Goal: Find specific page/section: Find specific page/section

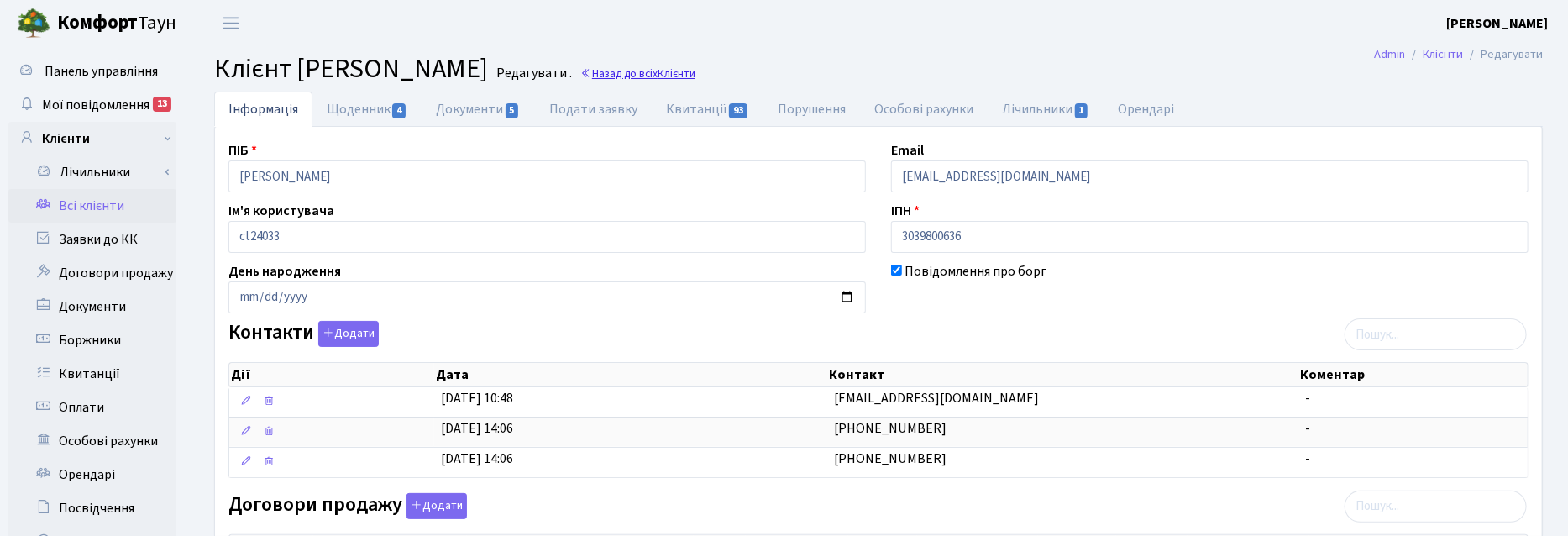
click at [695, 76] on span "Клієнти" at bounding box center [677, 74] width 38 height 16
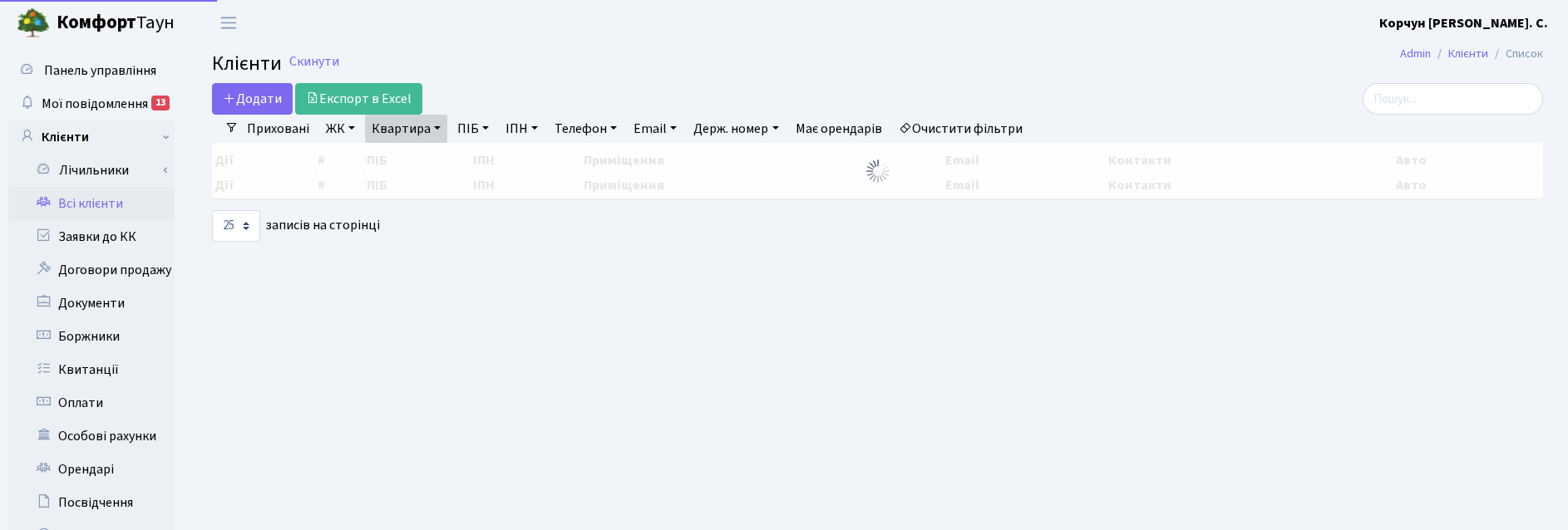
select select "25"
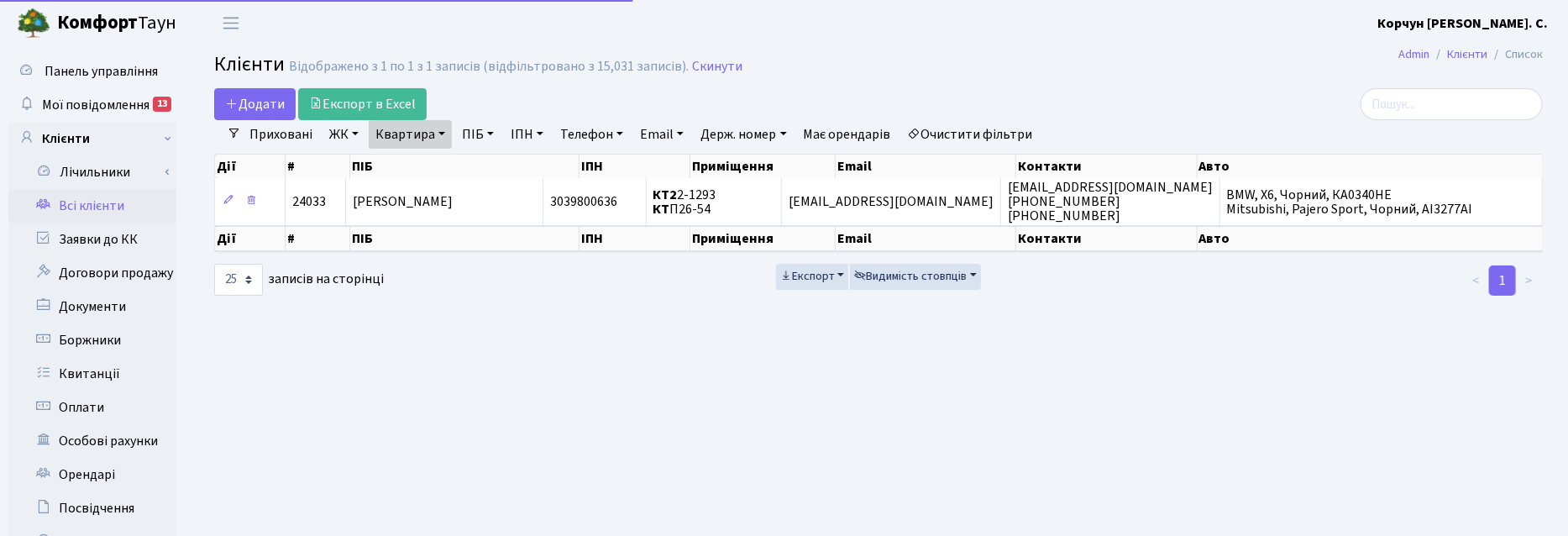
click at [440, 128] on link "Квартира" at bounding box center [410, 134] width 83 height 29
click at [425, 164] on input "2-1293" at bounding box center [419, 167] width 99 height 32
type input "2"
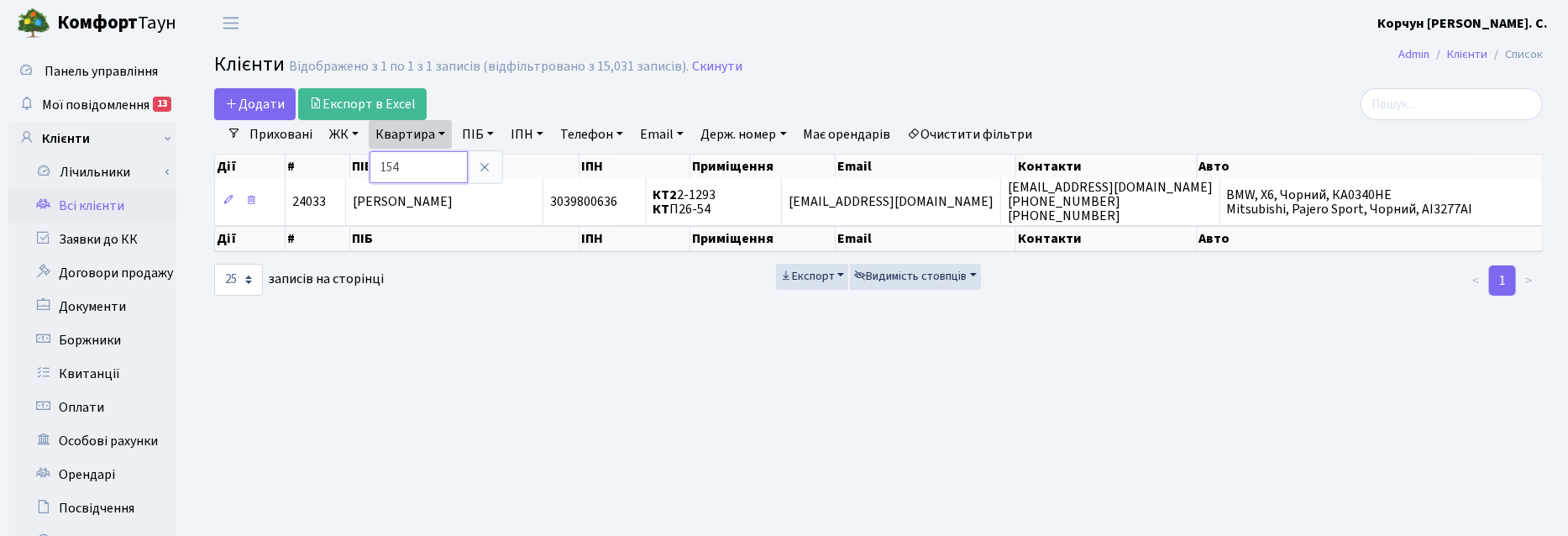
type input "154"
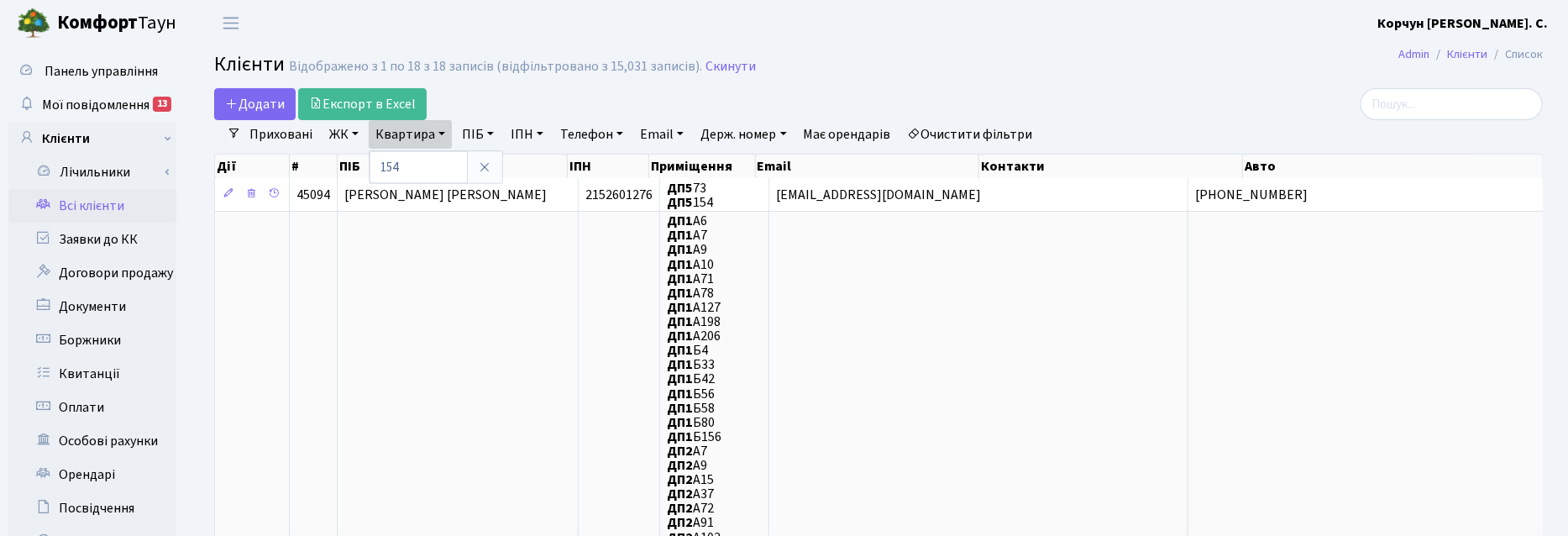
click at [337, 139] on link "ЖК" at bounding box center [344, 134] width 42 height 29
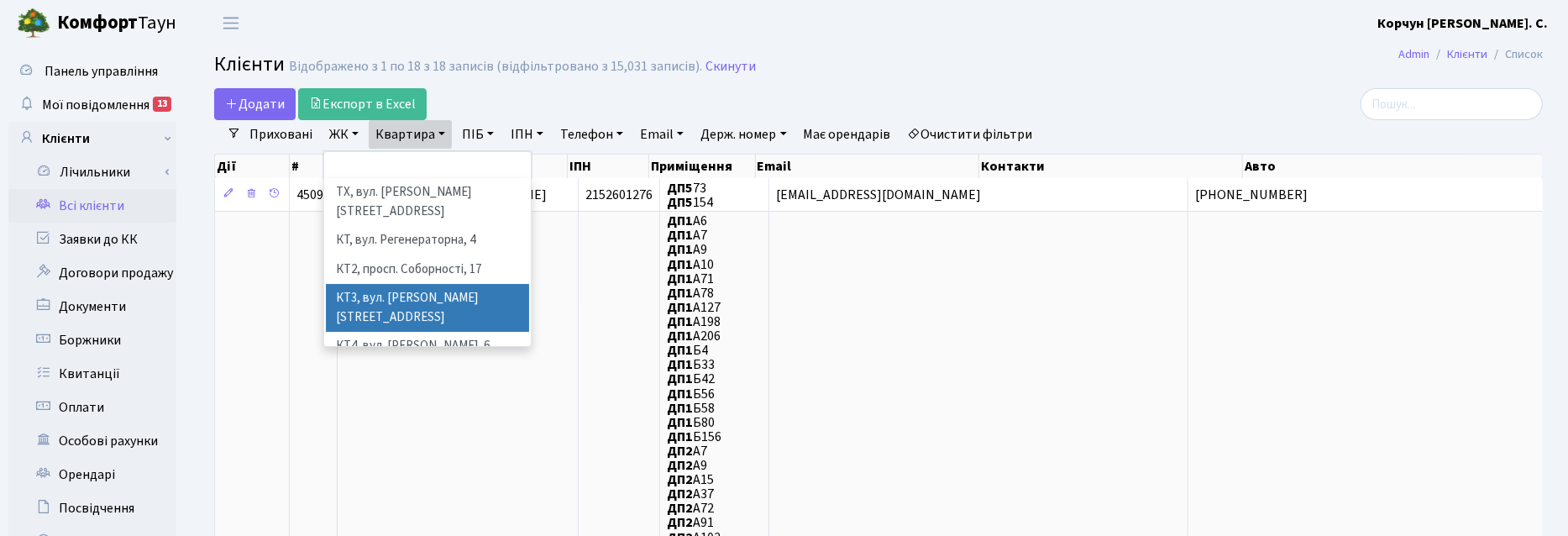
scroll to position [105, 0]
click at [422, 304] on li "КТ6, вул. Ю. Липи, 6-А" at bounding box center [427, 319] width 203 height 29
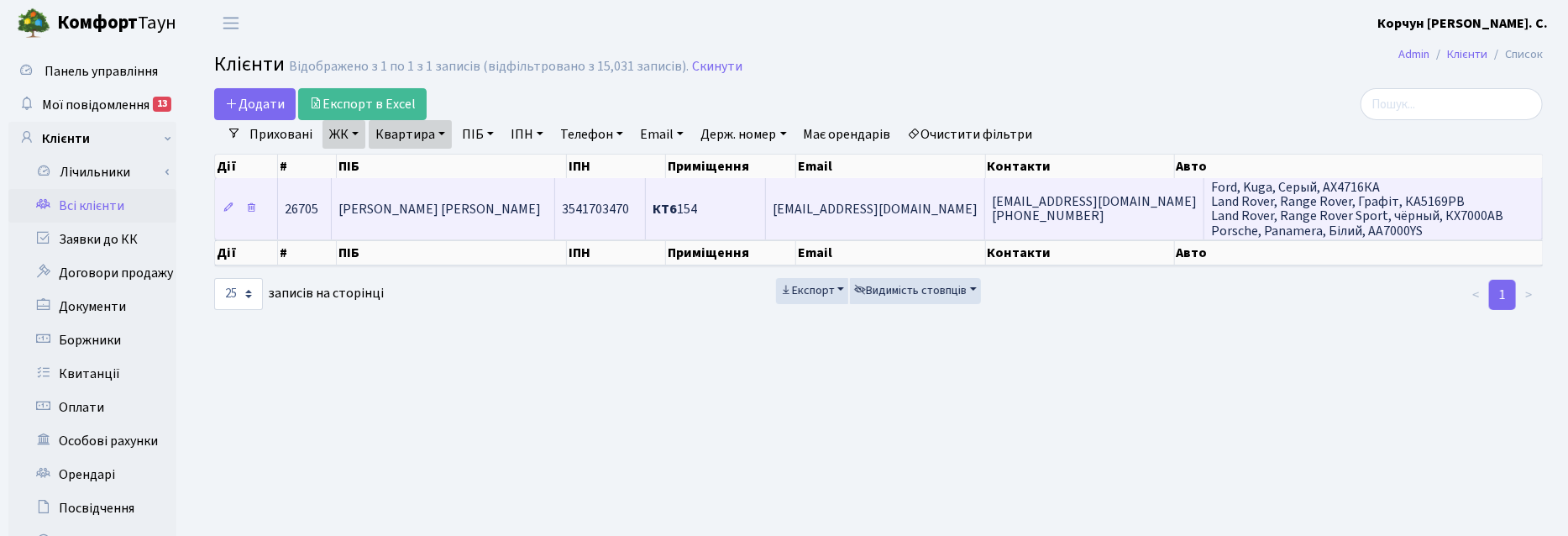
click at [456, 219] on td "[PERSON_NAME]" at bounding box center [443, 209] width 223 height 61
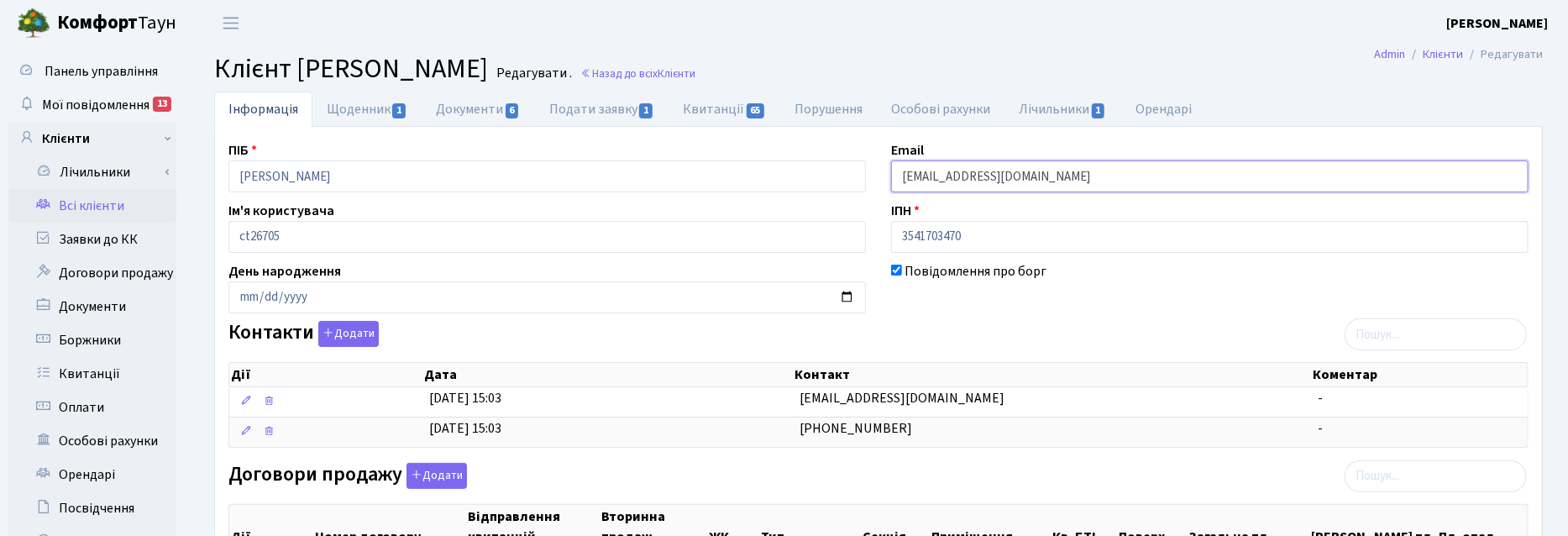
drag, startPoint x: 1056, startPoint y: 183, endPoint x: 873, endPoint y: 190, distance: 183.1
click at [695, 73] on link "Назад до всіх Клієнти" at bounding box center [638, 74] width 115 height 16
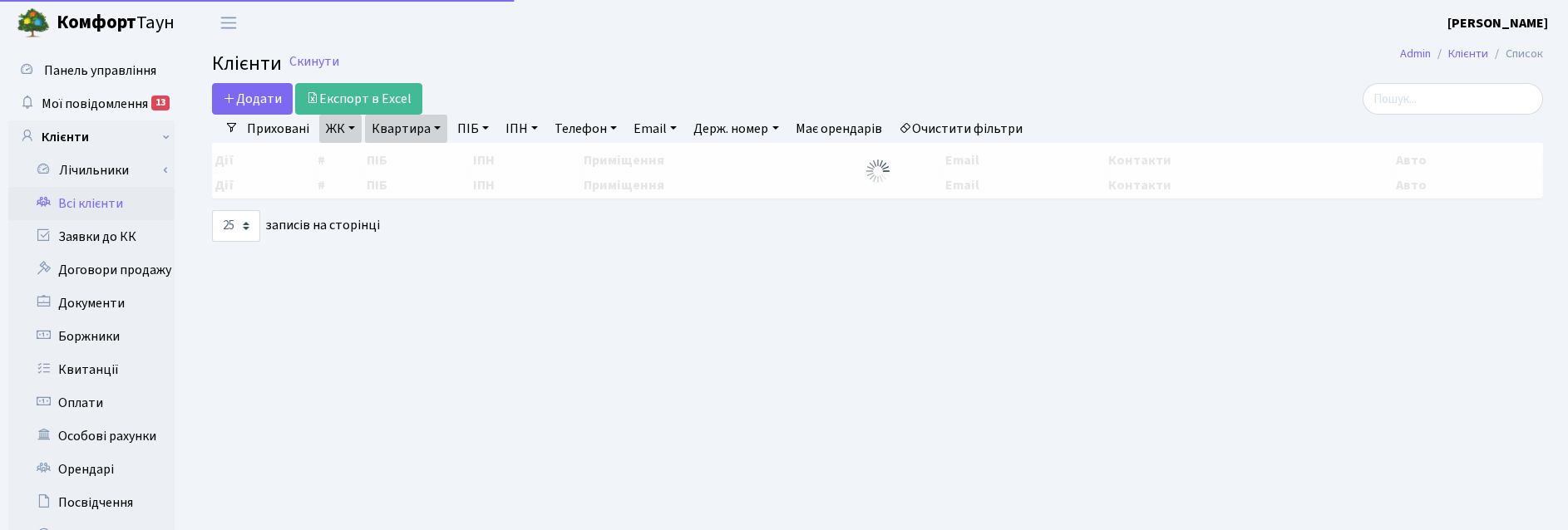
select select "25"
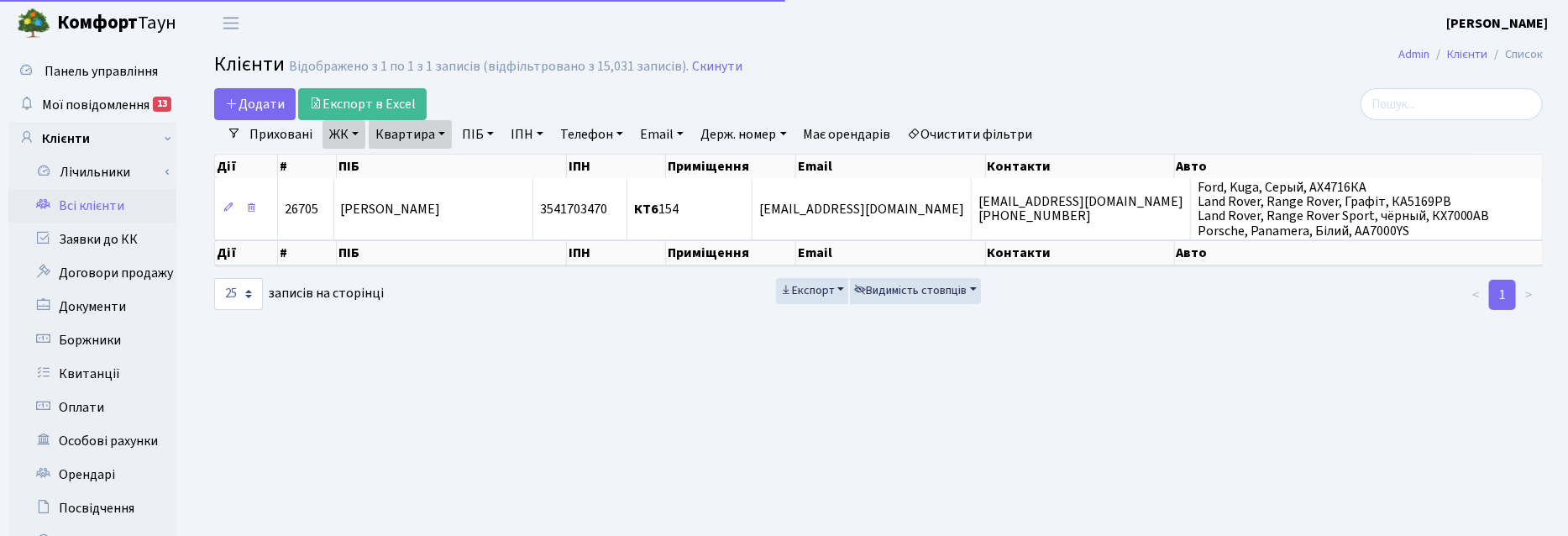
click at [441, 130] on link "Квартира" at bounding box center [410, 134] width 83 height 29
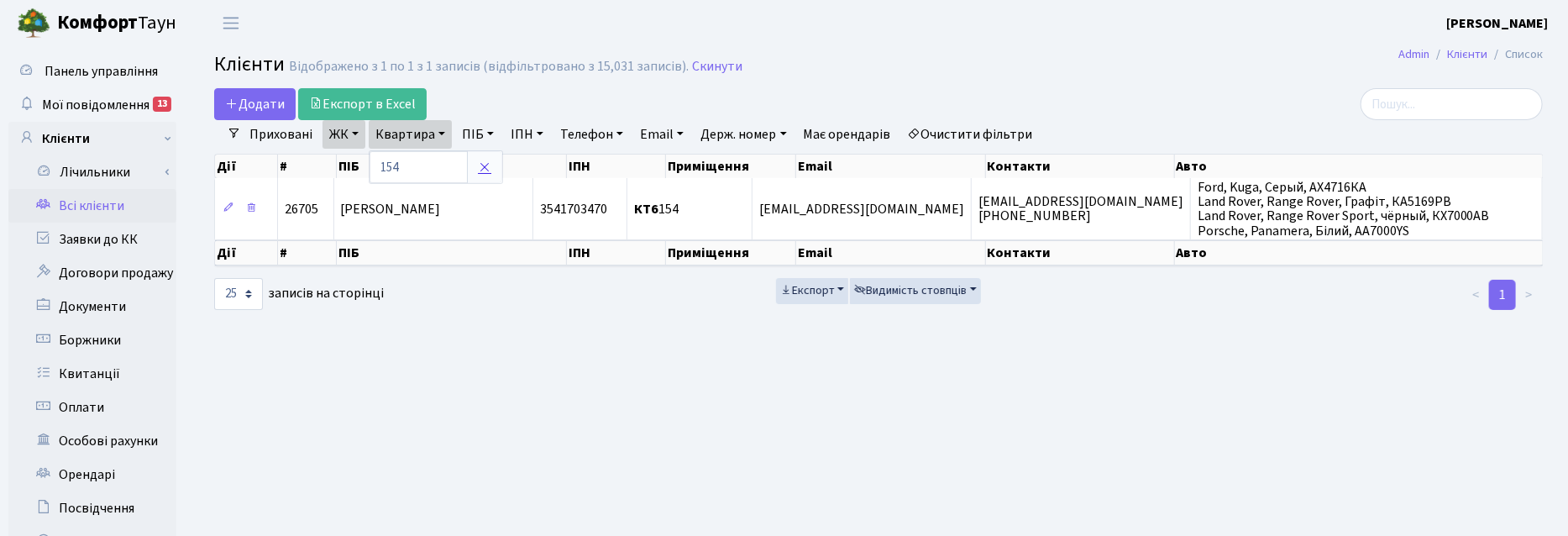
click at [487, 166] on icon at bounding box center [485, 167] width 14 height 14
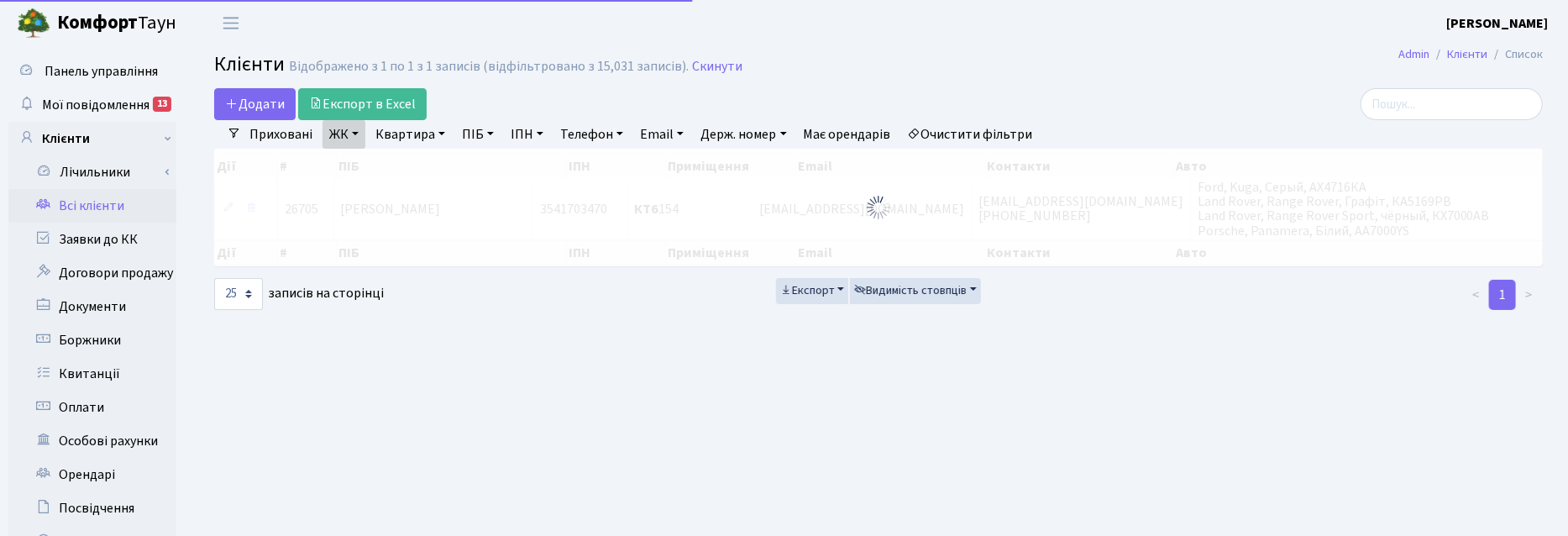
click at [355, 131] on link "ЖК" at bounding box center [344, 134] width 42 height 29
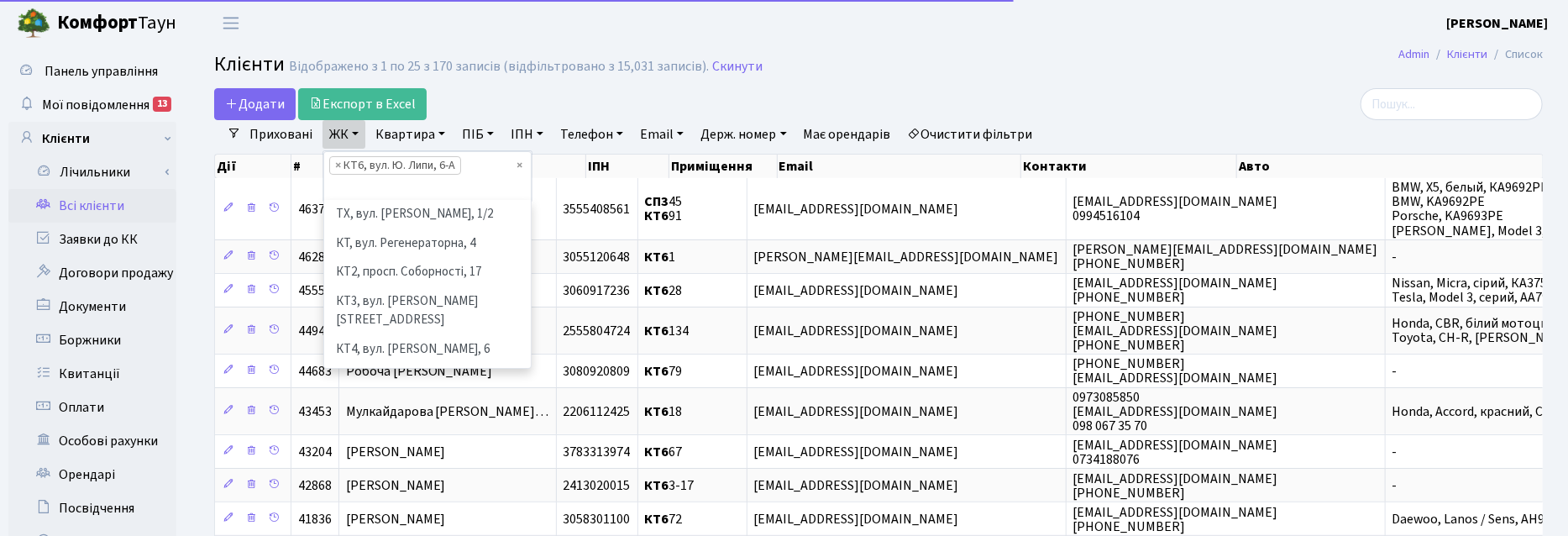
scroll to position [115, 0]
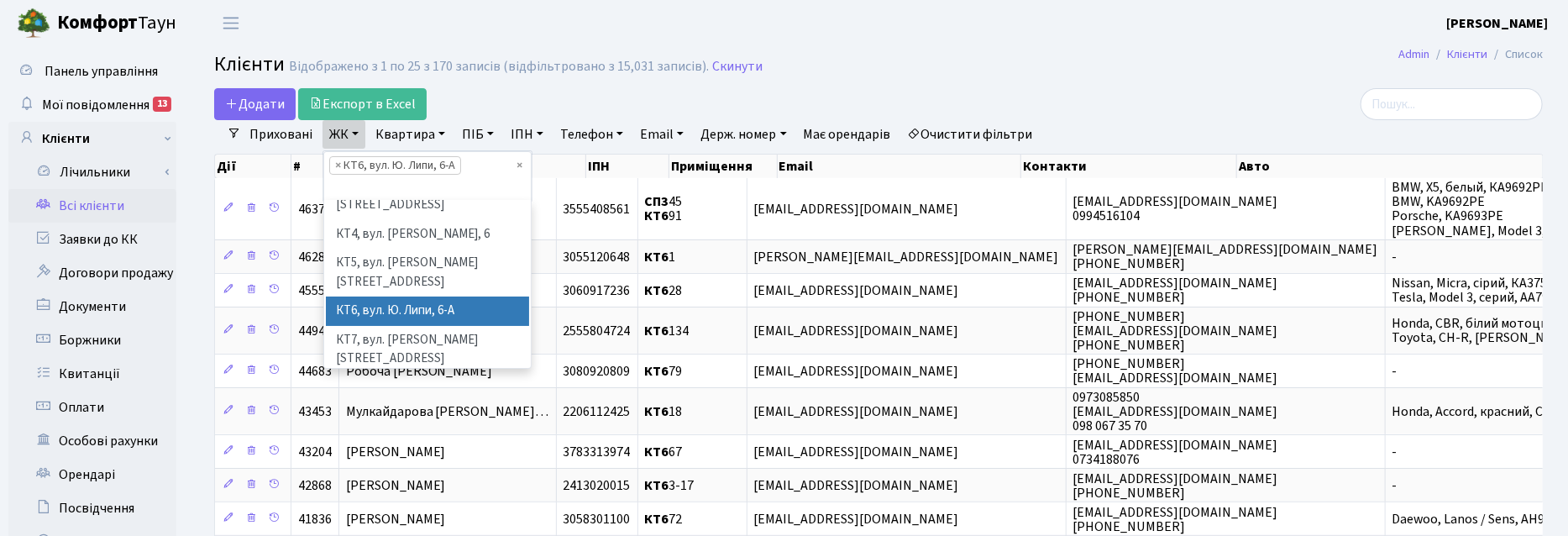
click at [330, 165] on li "× КТ6, вул. Ю. Липи, 6-А" at bounding box center [395, 165] width 132 height 18
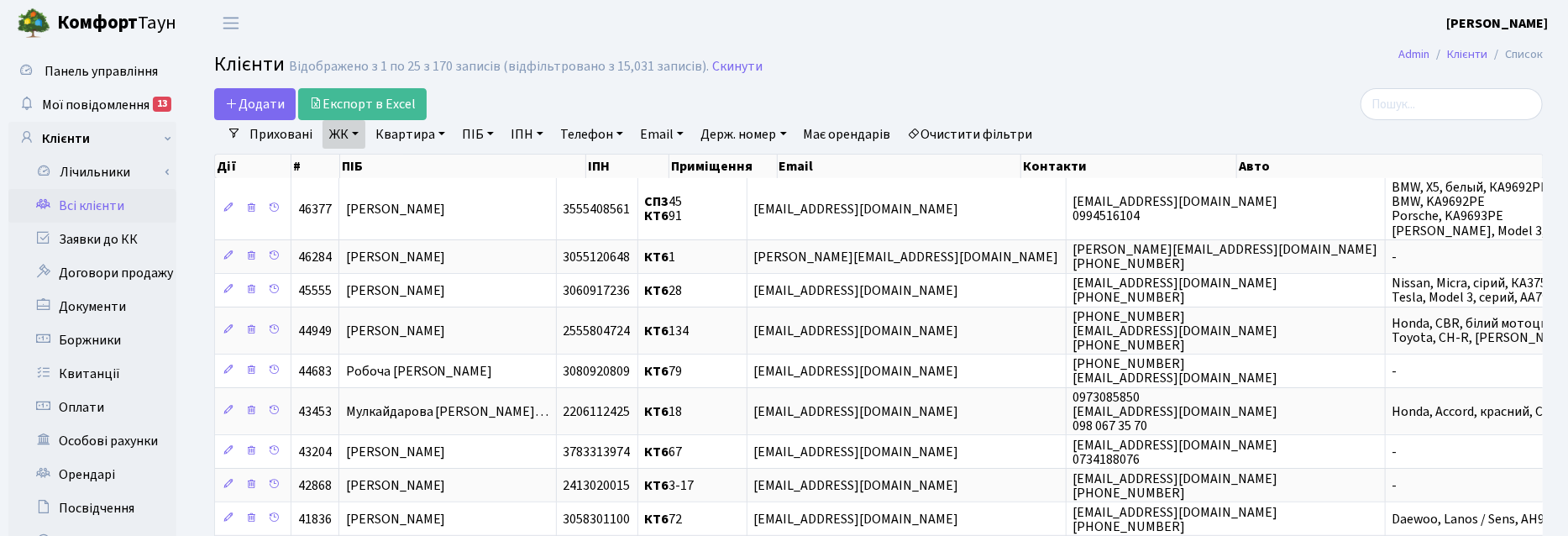
drag, startPoint x: 474, startPoint y: 137, endPoint x: 483, endPoint y: 144, distance: 11.4
click at [474, 136] on link "ПІБ" at bounding box center [478, 134] width 45 height 29
click at [355, 130] on link "ЖК" at bounding box center [344, 134] width 42 height 29
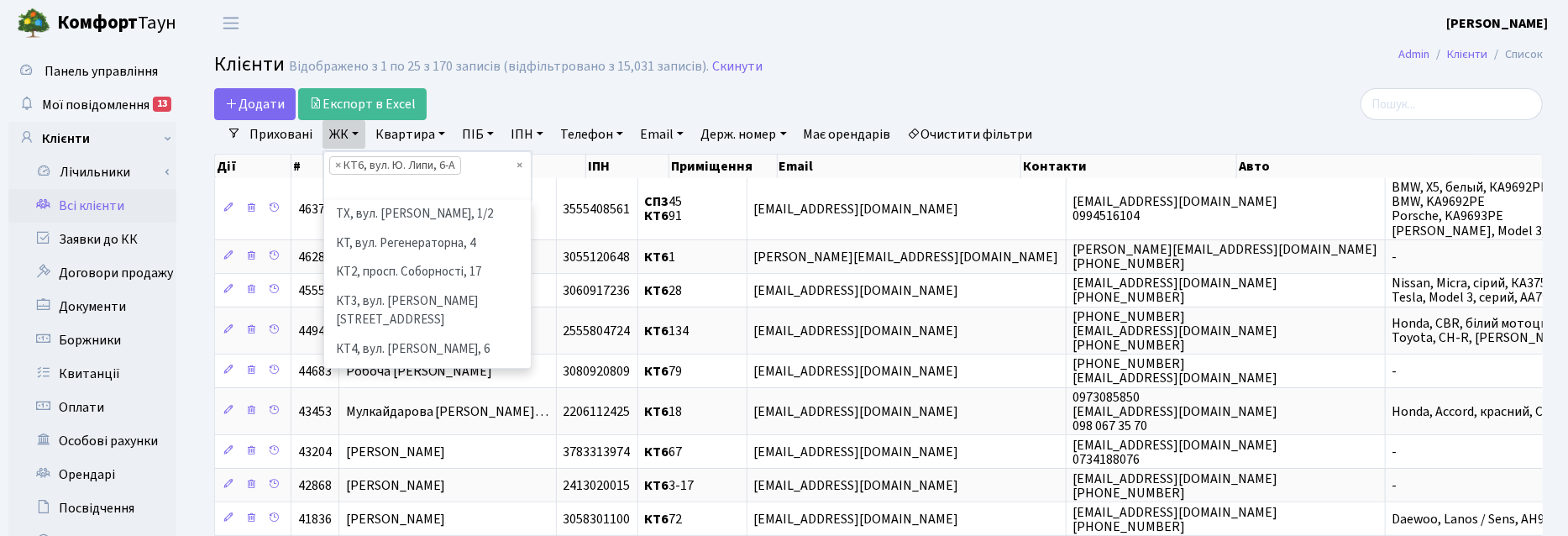
scroll to position [145, 0]
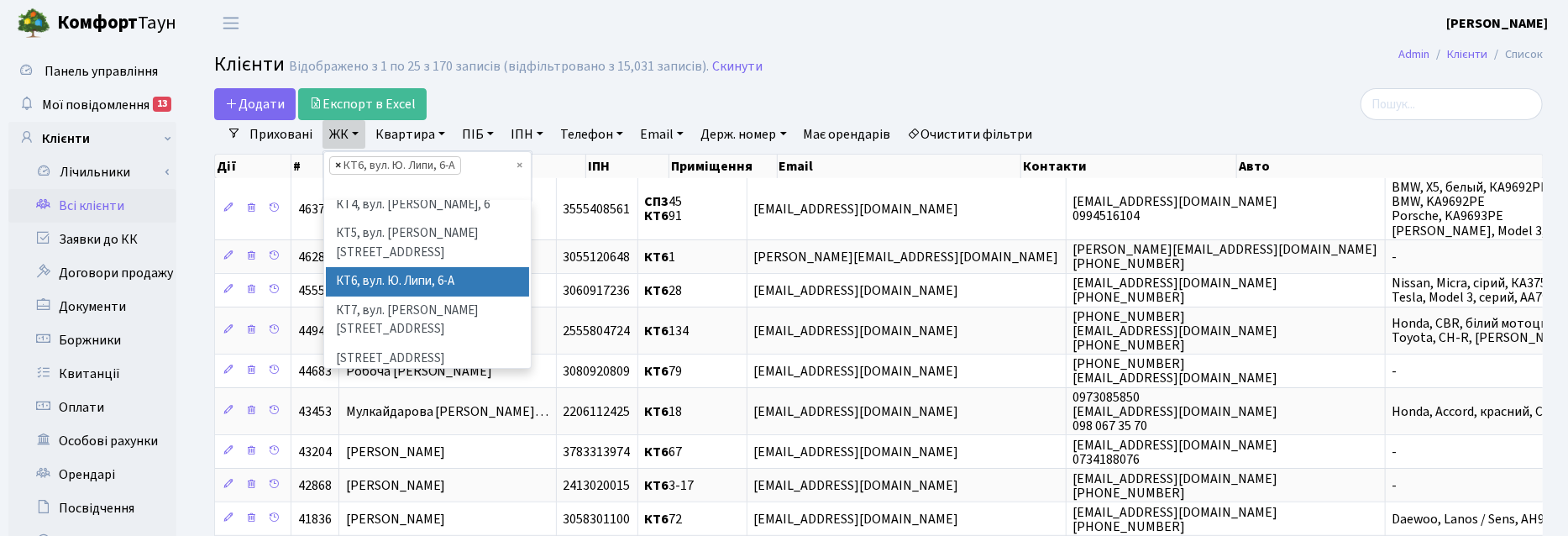
click at [337, 165] on span "×" at bounding box center [337, 165] width 6 height 16
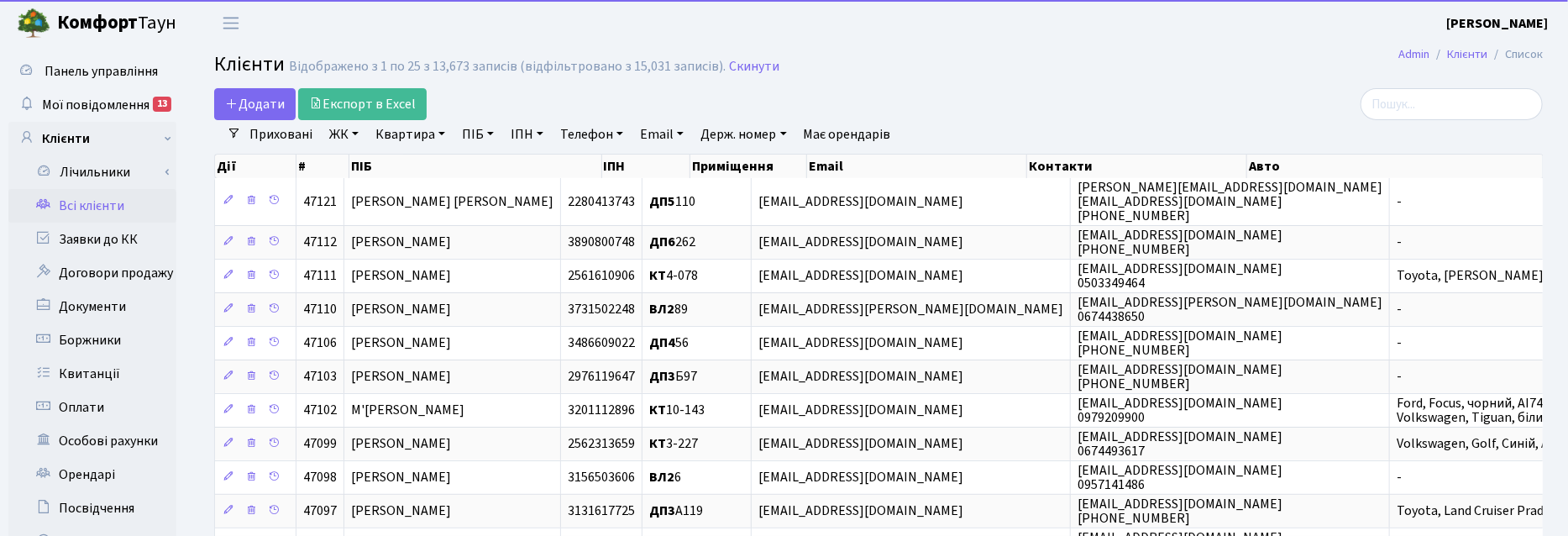
click at [479, 134] on link "ПІБ" at bounding box center [478, 134] width 45 height 29
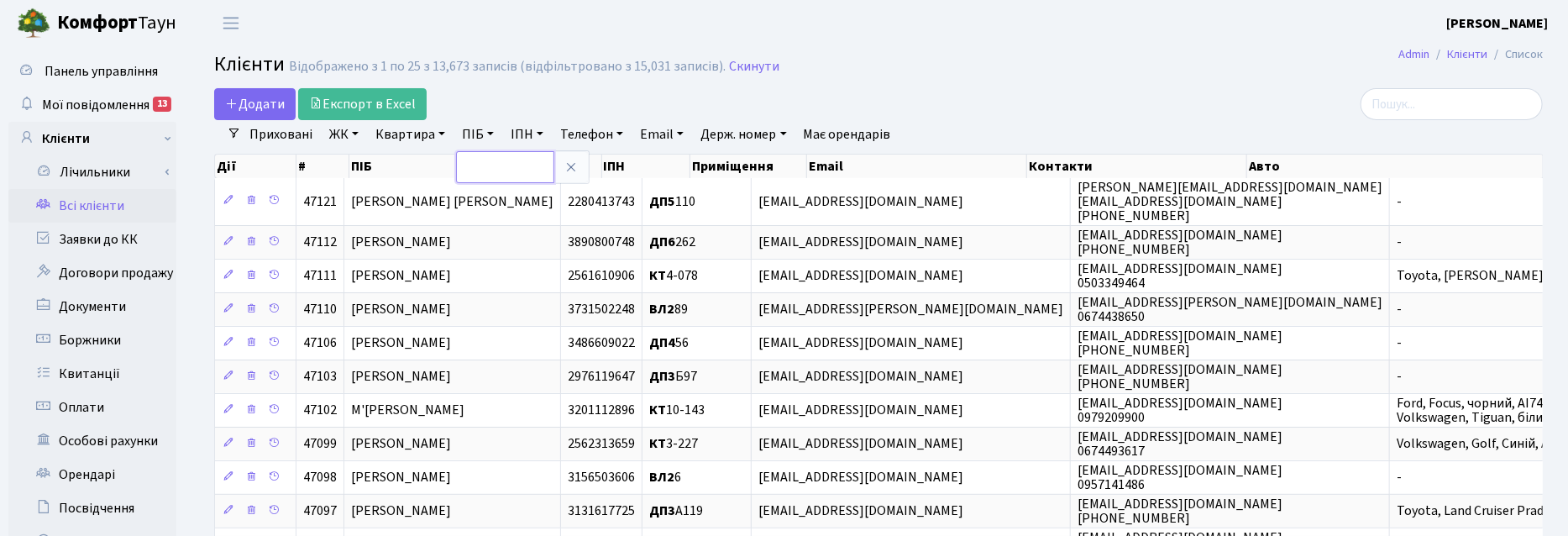
click at [467, 165] on input "text" at bounding box center [505, 167] width 99 height 32
type input "строк"
